Goal: Information Seeking & Learning: Find specific page/section

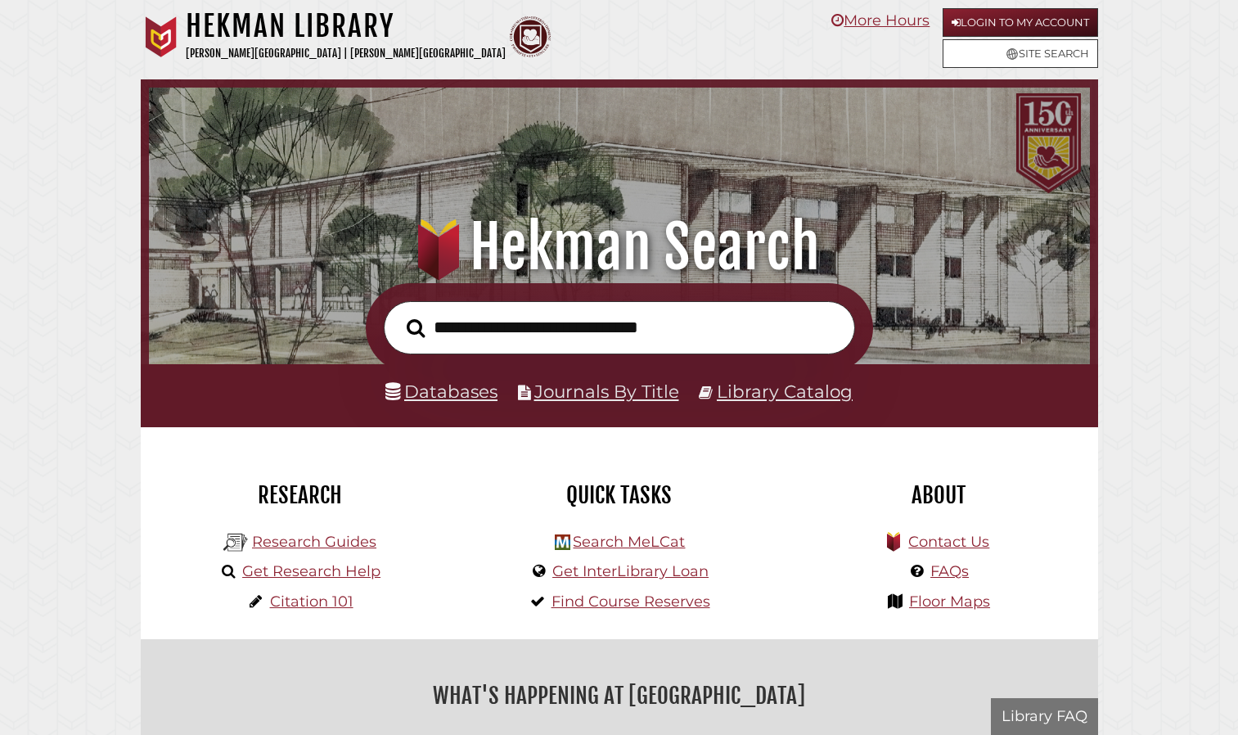
scroll to position [311, 933]
click at [670, 334] on input "text" at bounding box center [619, 327] width 471 height 53
click at [785, 437] on div "About Hekman Library logo" at bounding box center [938, 533] width 319 height 212
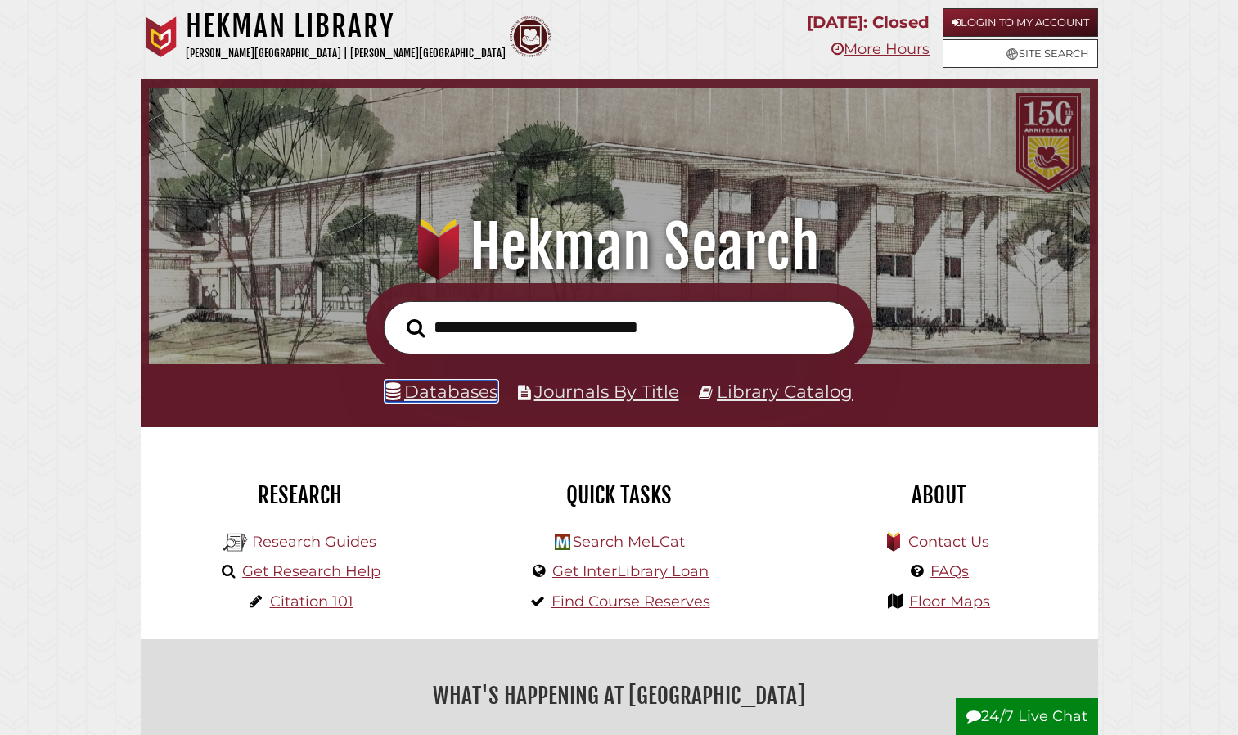
click at [426, 389] on link "Databases" at bounding box center [441, 390] width 112 height 21
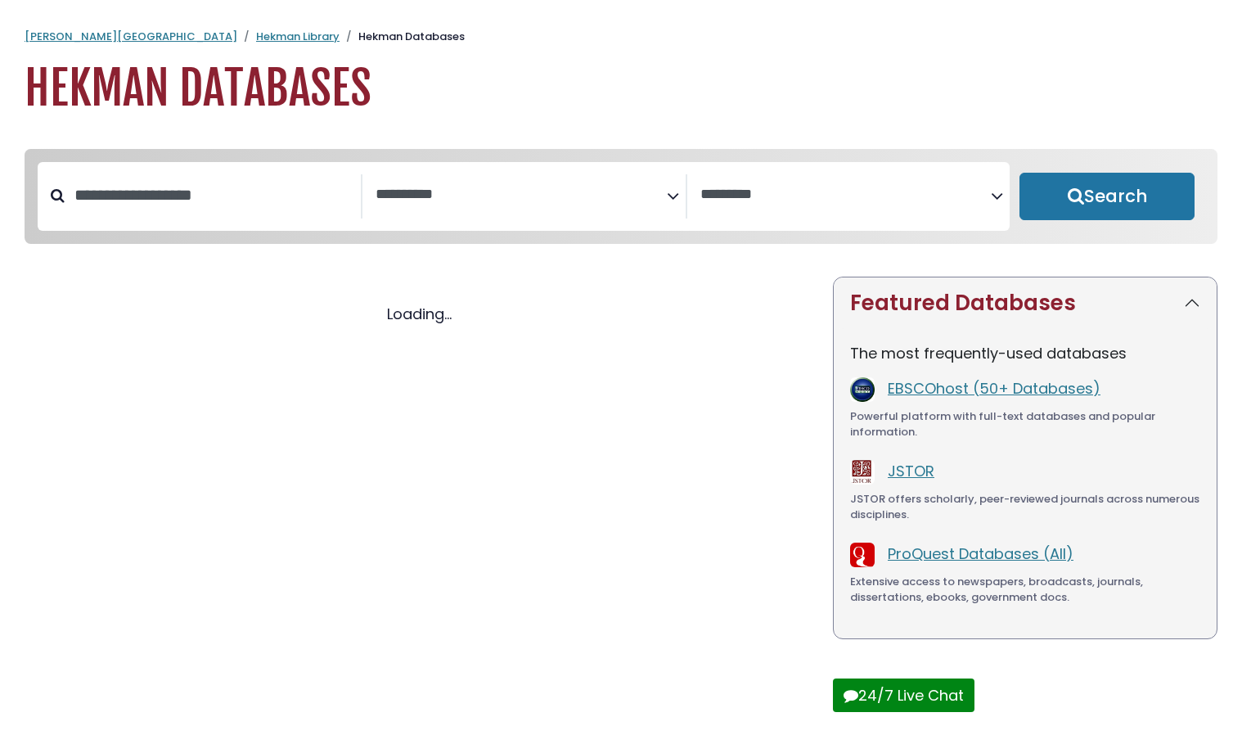
select select "Database Subject Filter"
select select "Database Vendors Filter"
select select "Database Subject Filter"
select select "Database Vendors Filter"
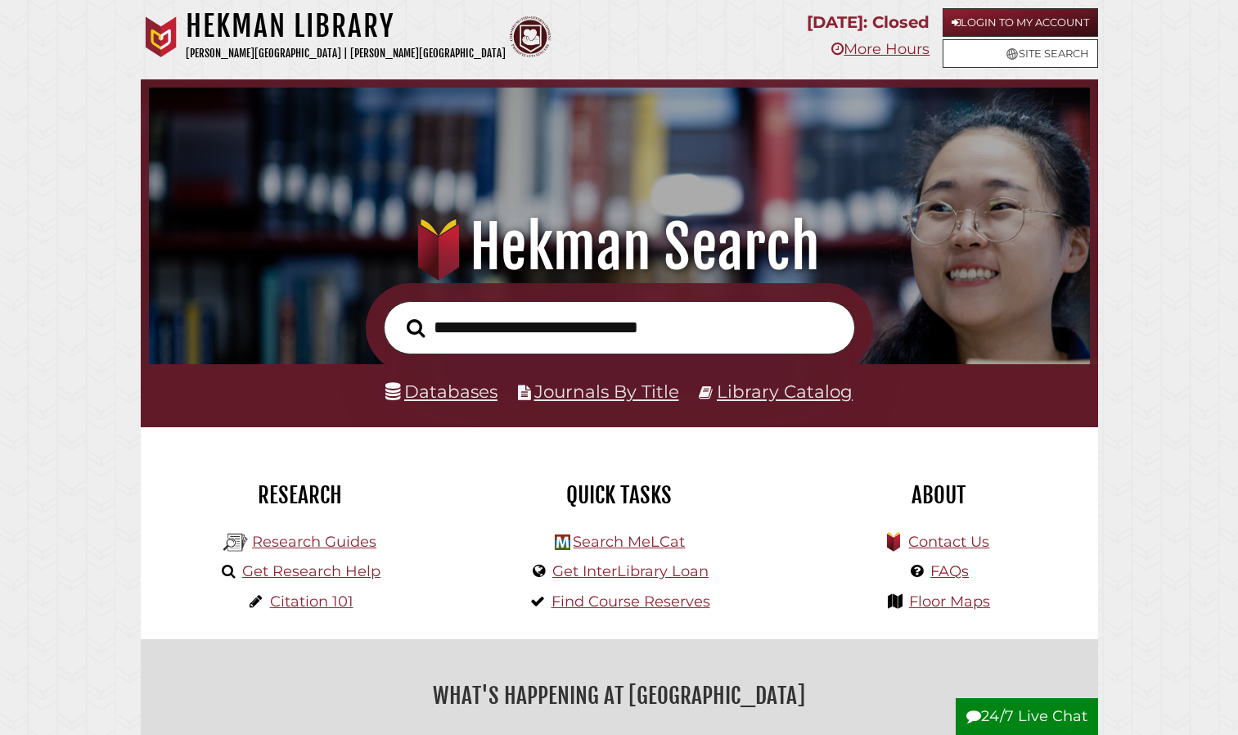
scroll to position [311, 933]
type input "********"
click at [398, 314] on button "Search" at bounding box center [415, 328] width 34 height 29
